Goal: Find specific page/section: Find specific page/section

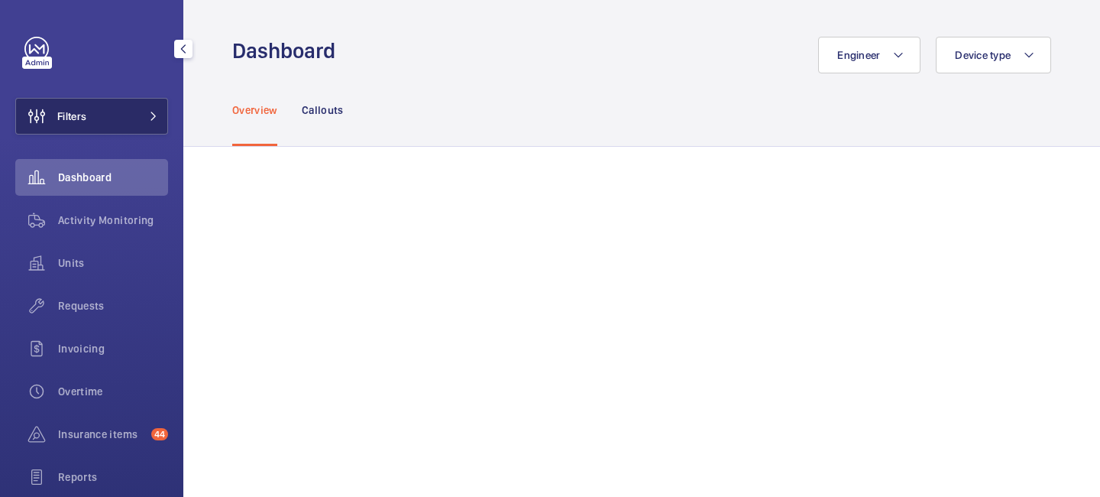
click at [160, 122] on button "Filters" at bounding box center [91, 116] width 153 height 37
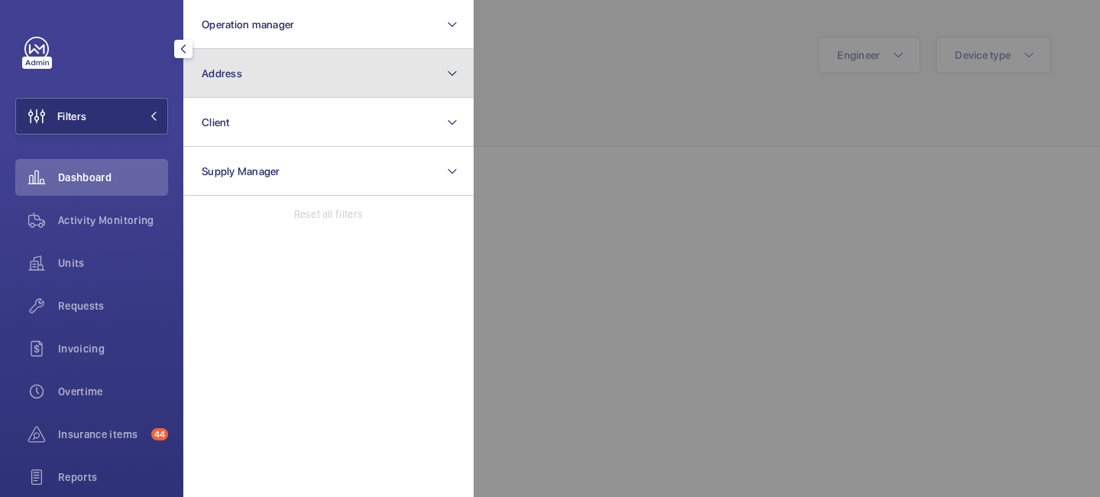
click at [263, 66] on button "Address" at bounding box center [328, 73] width 290 height 49
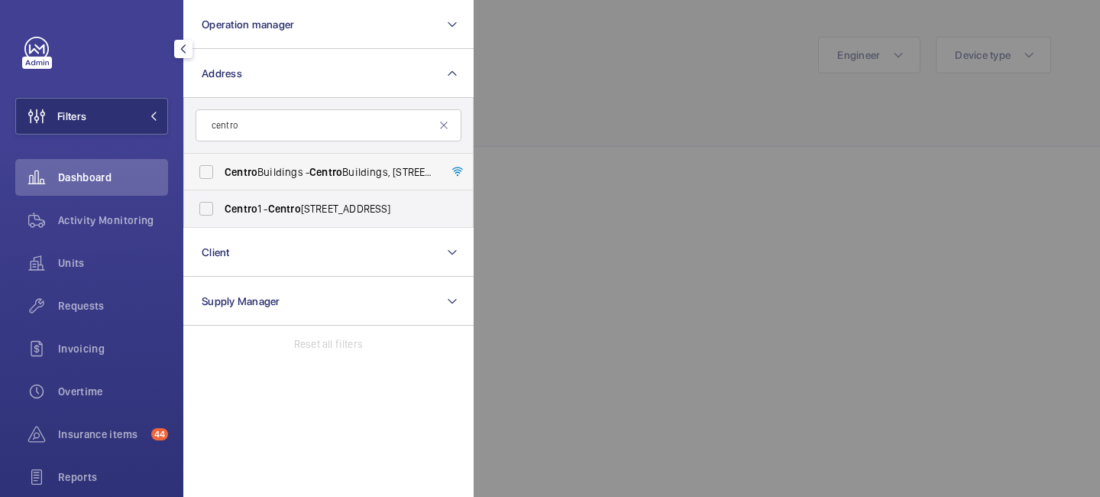
type input "centro"
click at [296, 167] on span "[GEOGRAPHIC_DATA] - [GEOGRAPHIC_DATA], [STREET_ADDRESS][PERSON_NAME]" at bounding box center [330, 171] width 210 height 15
click at [222, 167] on input "[GEOGRAPHIC_DATA] - [GEOGRAPHIC_DATA], [STREET_ADDRESS][PERSON_NAME]" at bounding box center [206, 172] width 31 height 31
checkbox input "true"
click at [591, 85] on div at bounding box center [1024, 248] width 1100 height 497
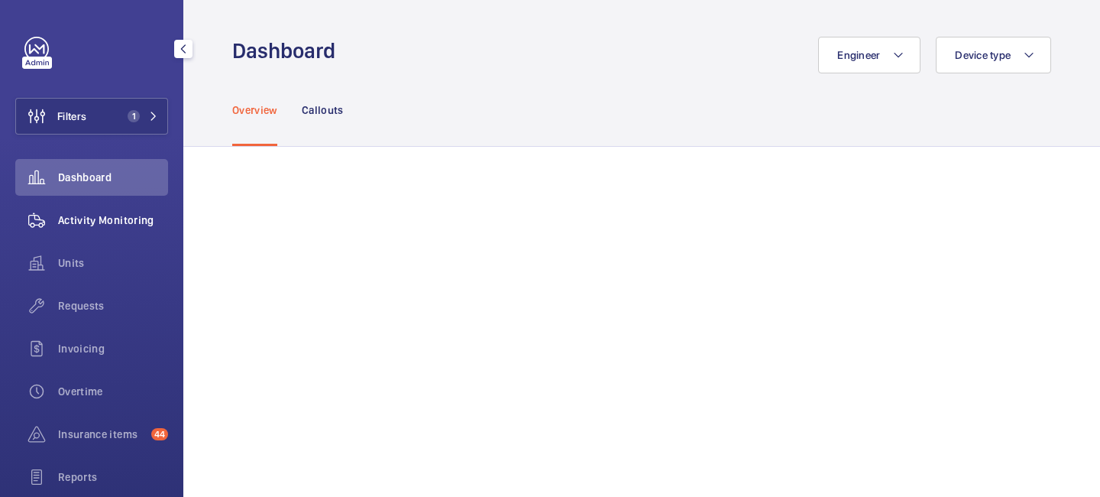
click at [127, 222] on span "Activity Monitoring" at bounding box center [113, 219] width 110 height 15
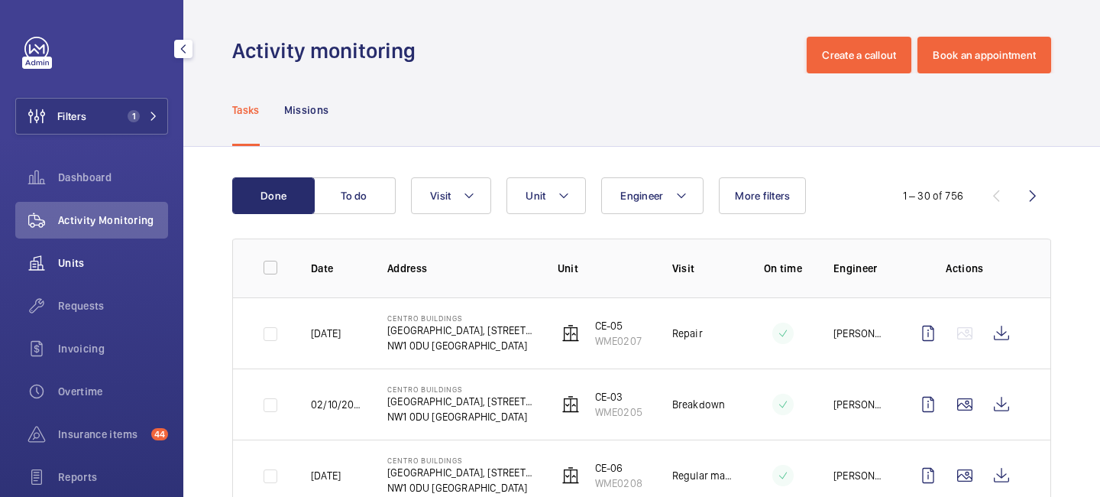
click at [91, 255] on span "Units" at bounding box center [113, 262] width 110 height 15
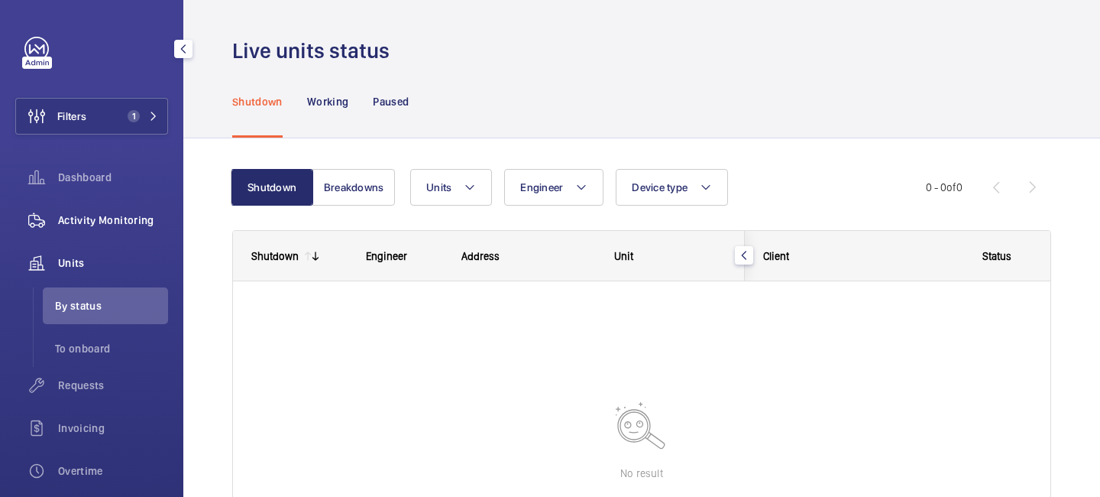
click at [130, 216] on span "Activity Monitoring" at bounding box center [113, 219] width 110 height 15
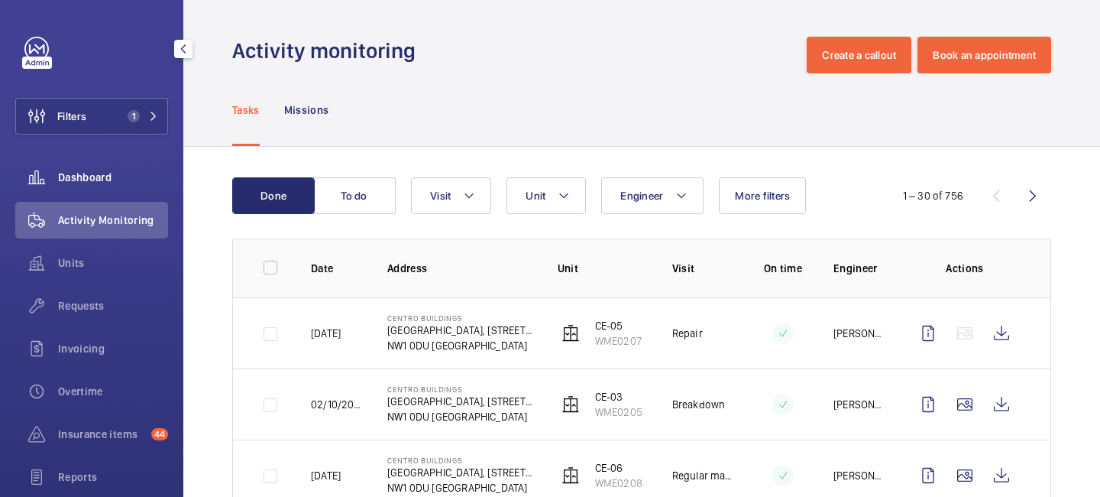
click at [124, 192] on div "Dashboard" at bounding box center [91, 177] width 153 height 37
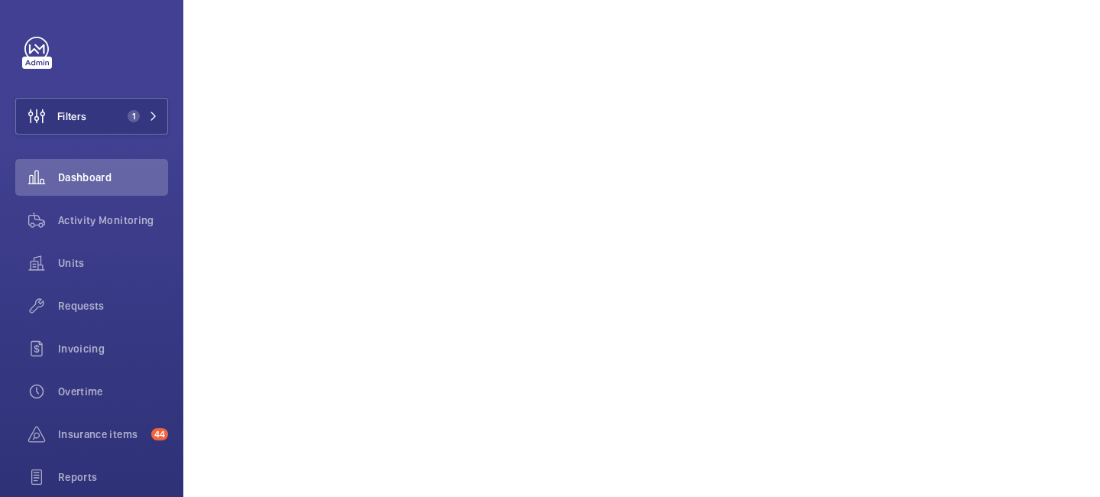
scroll to position [274, 0]
click at [72, 255] on span "Units" at bounding box center [113, 262] width 110 height 15
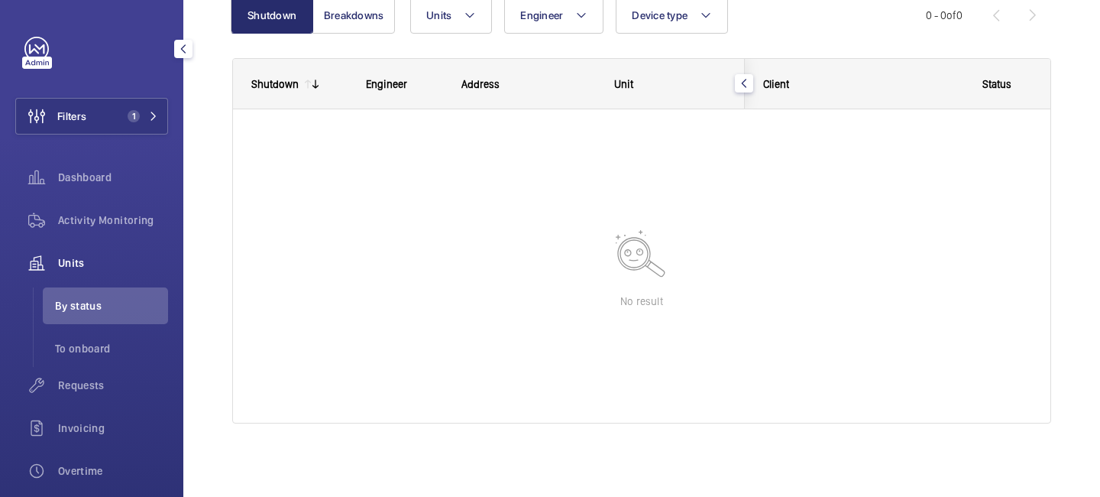
scroll to position [172, 0]
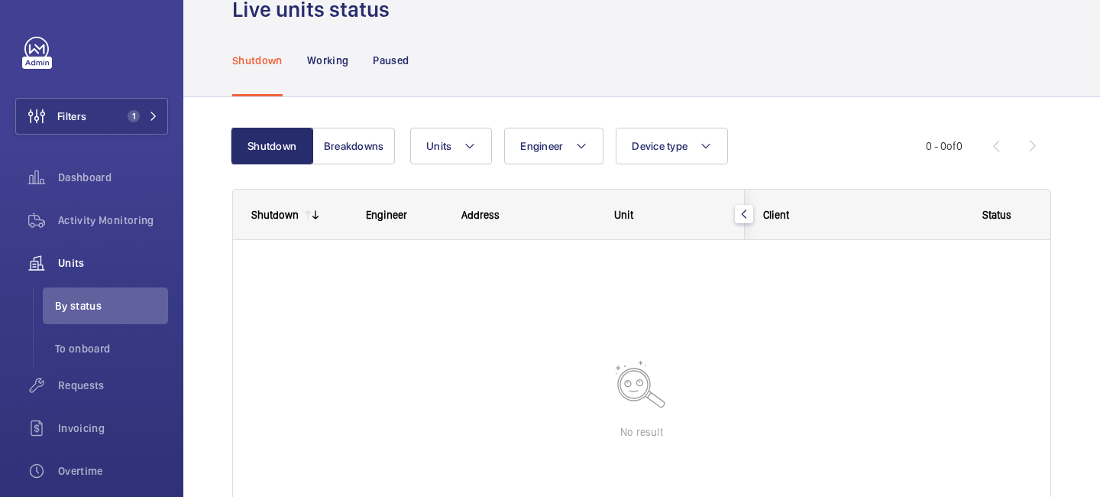
scroll to position [37, 0]
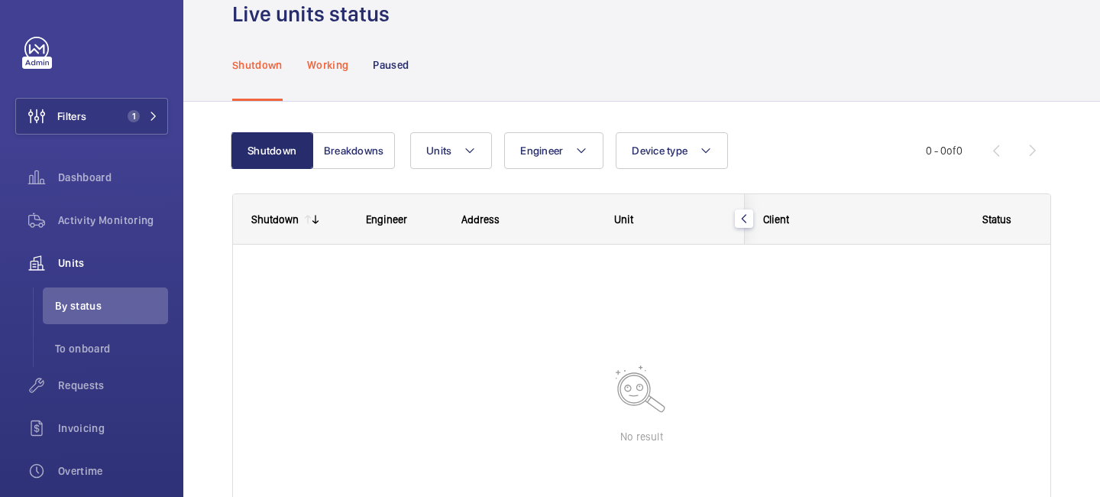
click at [321, 61] on p "Working" at bounding box center [327, 64] width 41 height 15
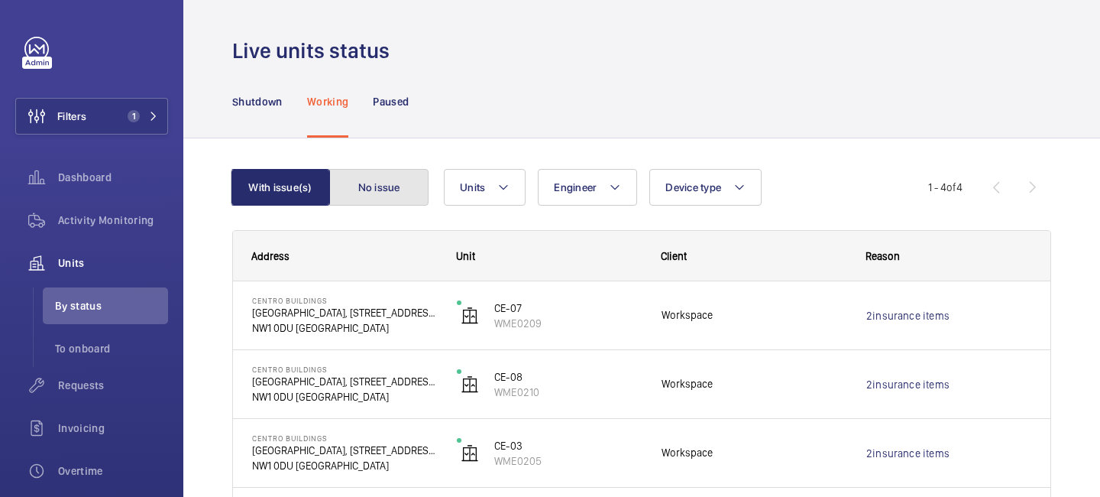
click at [378, 203] on button "No issue" at bounding box center [378, 187] width 99 height 37
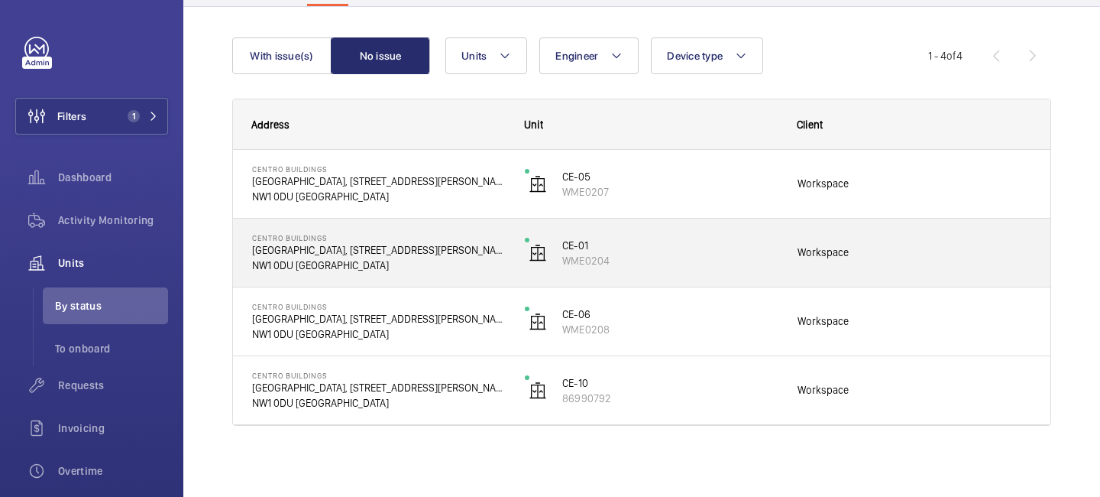
scroll to position [134, 0]
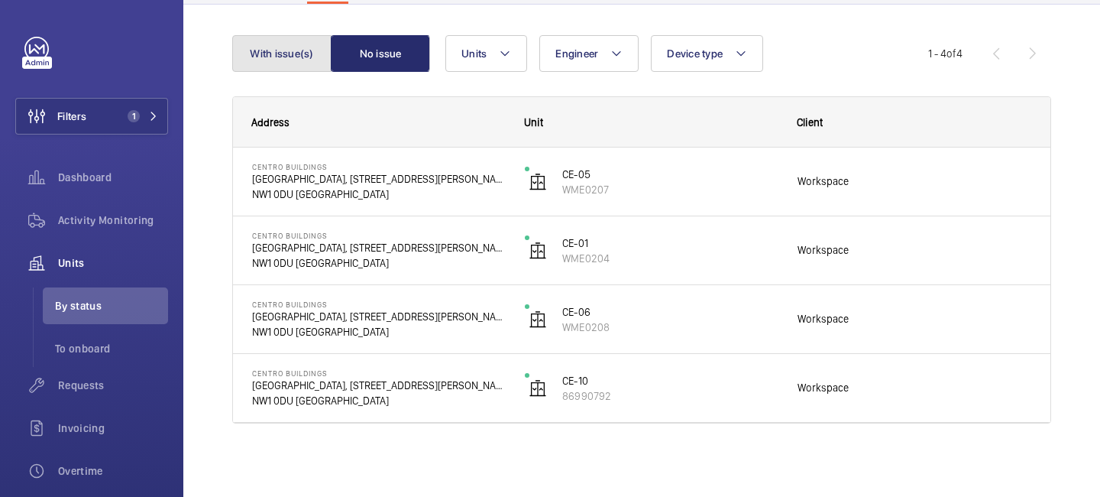
click at [271, 58] on button "With issue(s)" at bounding box center [281, 53] width 99 height 37
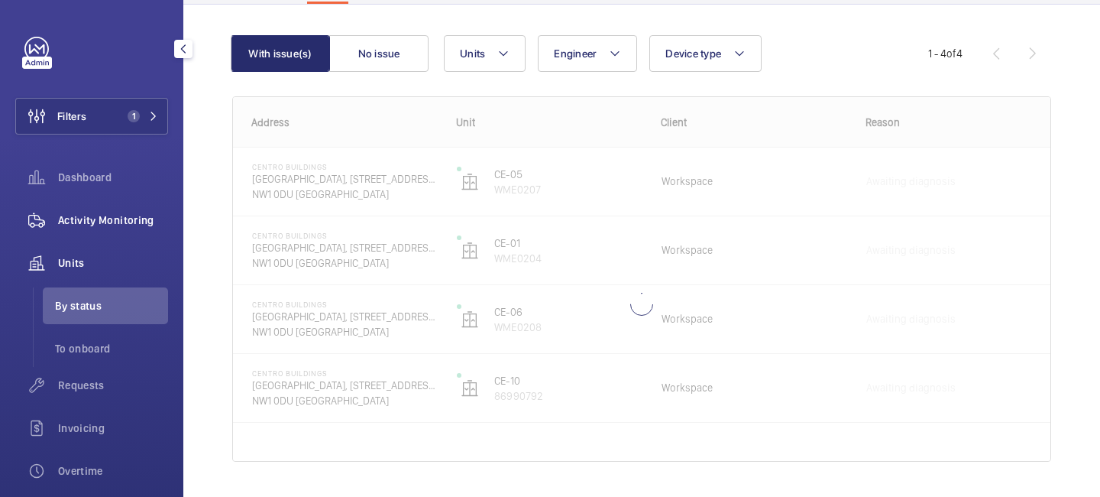
click at [102, 215] on span "Activity Monitoring" at bounding box center [113, 219] width 110 height 15
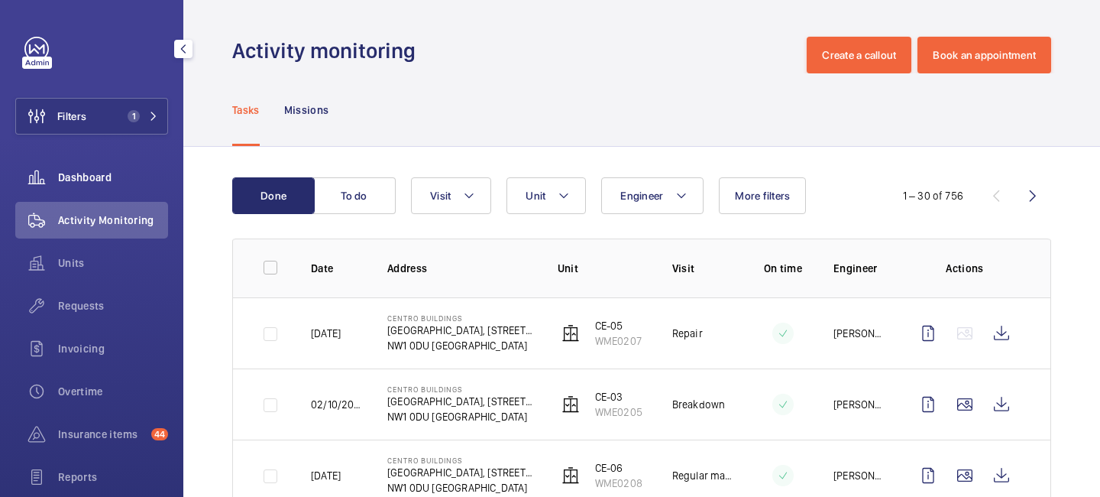
click at [118, 193] on div "Dashboard" at bounding box center [91, 177] width 153 height 37
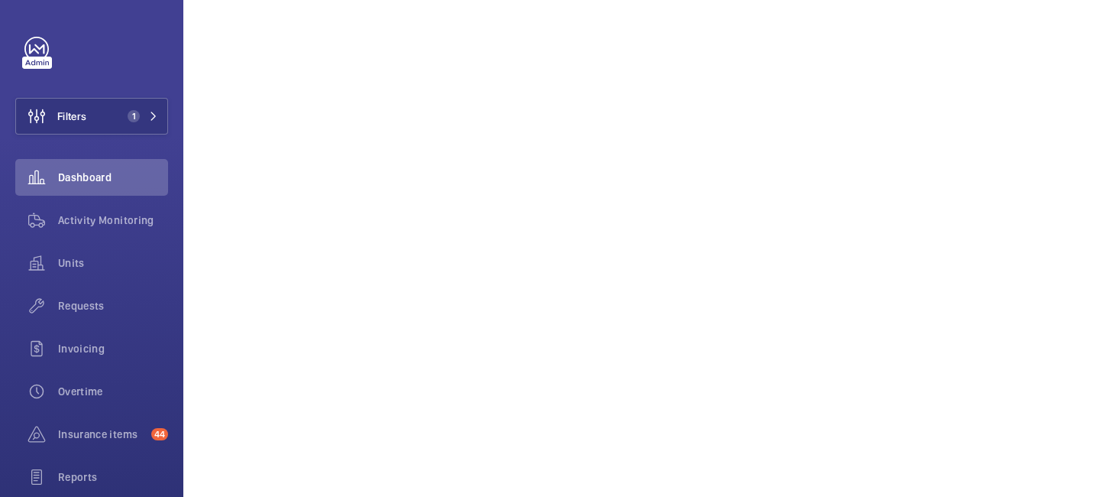
scroll to position [698, 0]
click at [150, 119] on mat-icon at bounding box center [153, 116] width 9 height 9
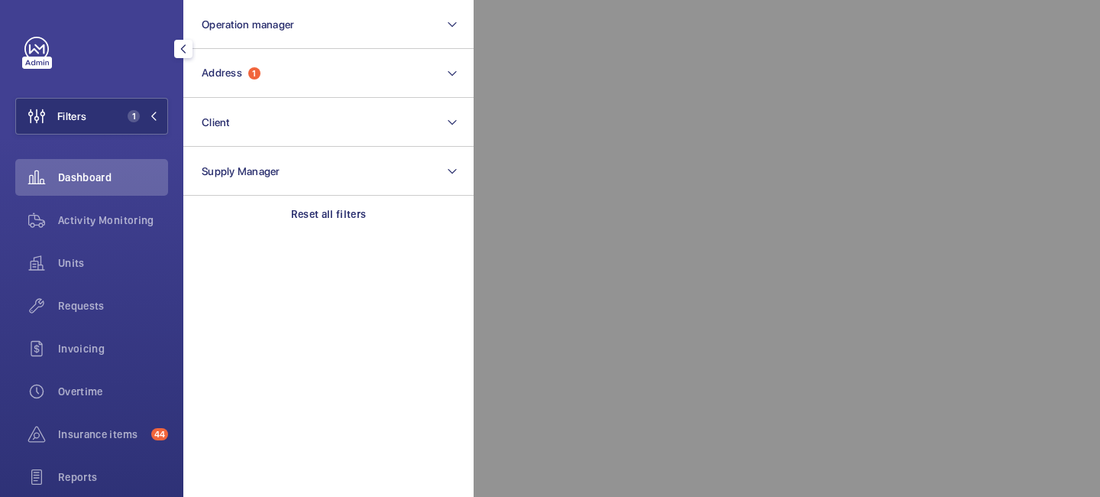
click at [562, 233] on div at bounding box center [1024, 248] width 1100 height 497
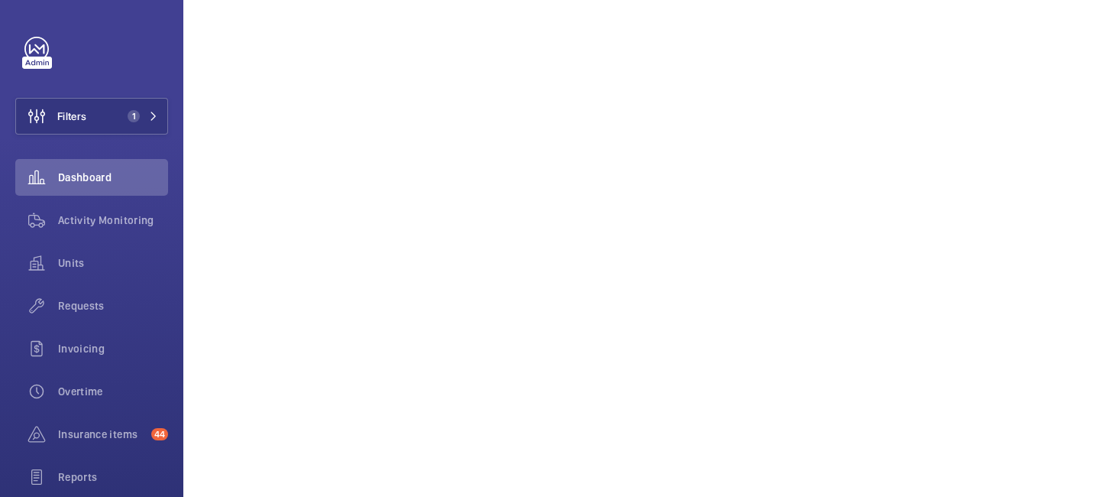
scroll to position [0, 0]
